Goal: Navigation & Orientation: Find specific page/section

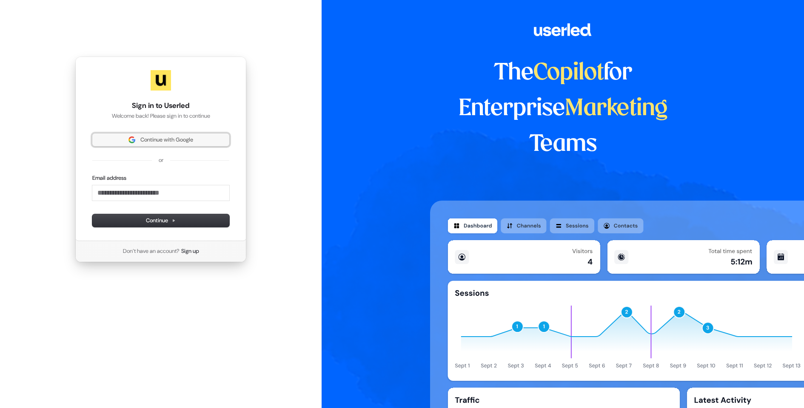
click at [147, 136] on span "Continue with Google" at bounding box center [166, 140] width 53 height 8
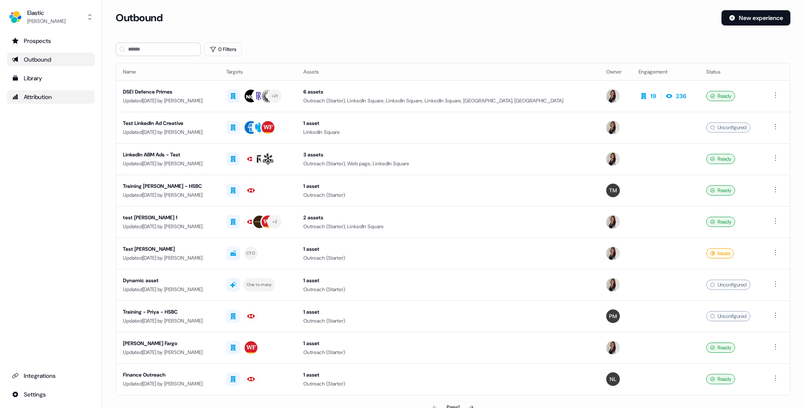
click at [52, 101] on div "Attribution" at bounding box center [51, 97] width 78 height 9
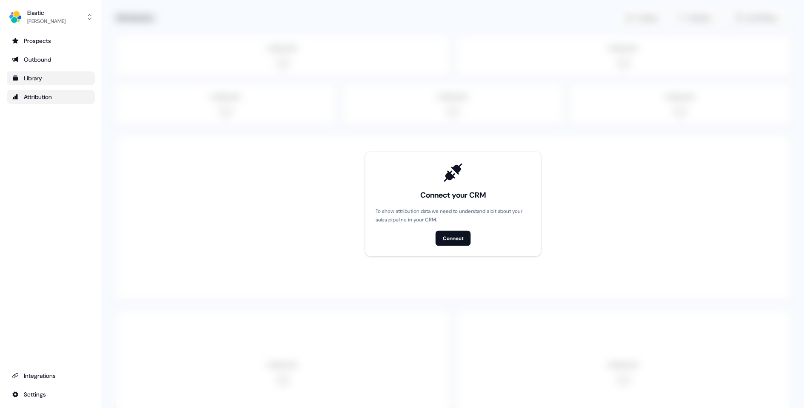
click at [41, 76] on div "Library" at bounding box center [51, 78] width 78 height 9
